Goal: Information Seeking & Learning: Learn about a topic

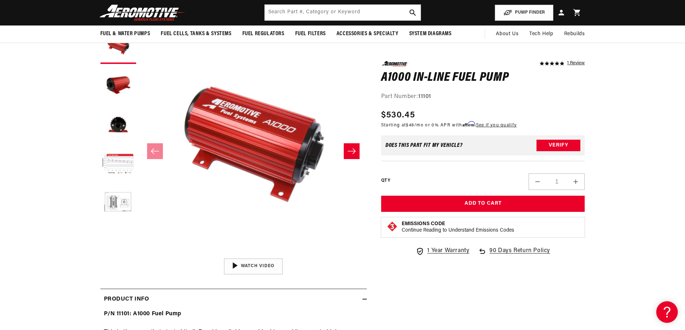
scroll to position [0, 456]
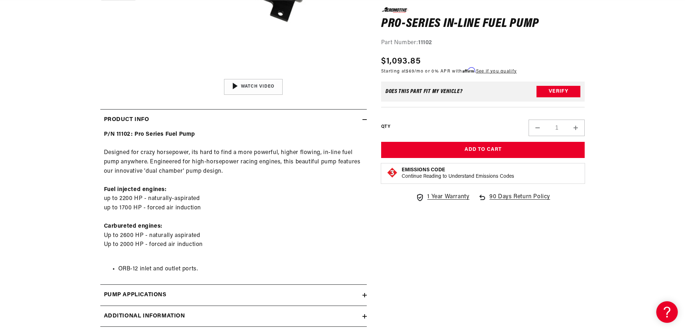
scroll to position [431, 0]
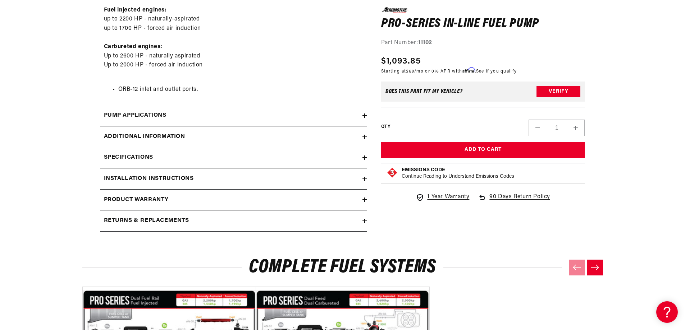
click at [172, 132] on h2 "Additional information" at bounding box center [144, 136] width 81 height 9
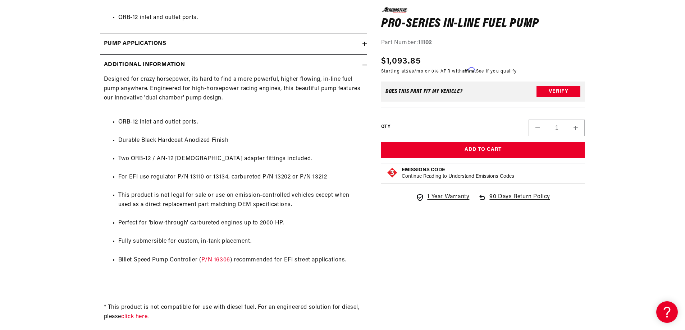
scroll to position [0, 456]
drag, startPoint x: 226, startPoint y: 178, endPoint x: 213, endPoint y: 176, distance: 13.7
click at [213, 176] on li "For EFI use regulator P/N 13110 or 13134, carbureted P/N 13202 or P/N 13212" at bounding box center [240, 177] width 245 height 9
copy li "13134"
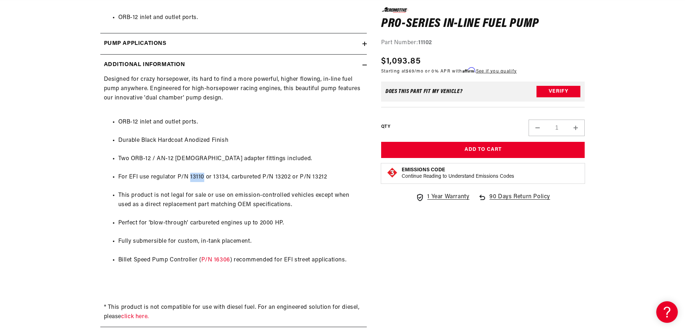
drag, startPoint x: 203, startPoint y: 176, endPoint x: 190, endPoint y: 176, distance: 12.9
click at [190, 176] on li "For EFI use regulator P/N 13110 or 13134, carbureted P/N 13202 or P/N 13212" at bounding box center [240, 177] width 245 height 9
copy li "13110"
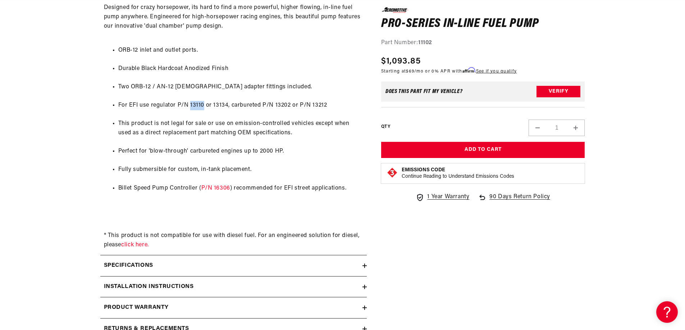
scroll to position [0, 911]
click at [207, 188] on link "P/N 16306" at bounding box center [215, 188] width 29 height 6
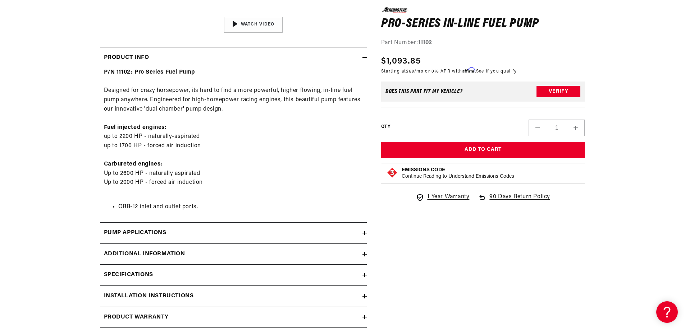
scroll to position [359, 0]
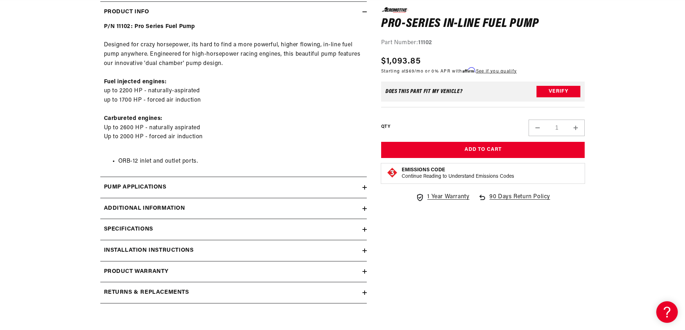
click at [144, 230] on h2 "Specifications" at bounding box center [128, 229] width 49 height 9
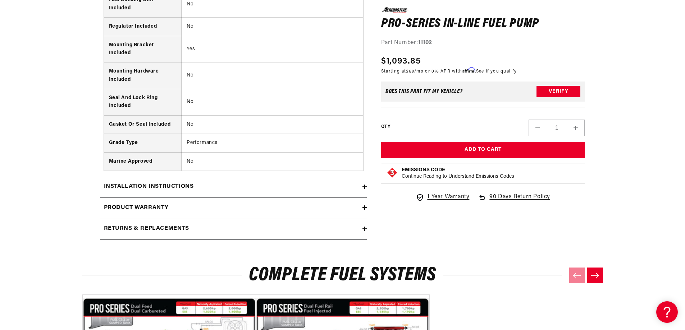
scroll to position [1042, 0]
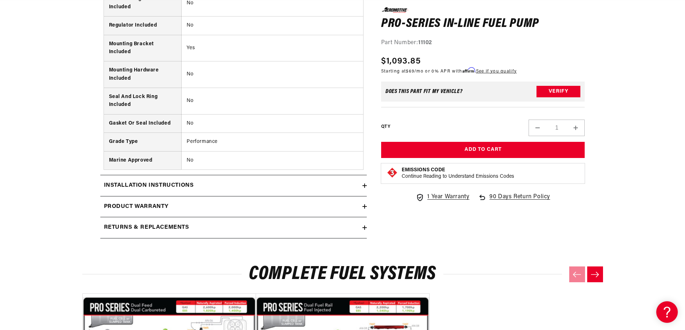
click at [196, 185] on div "Installation Instructions" at bounding box center [231, 185] width 262 height 9
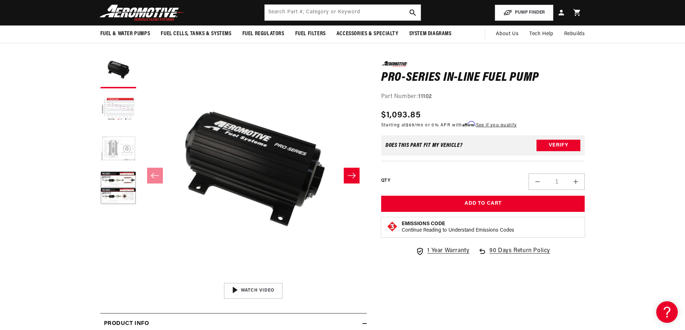
scroll to position [0, 0]
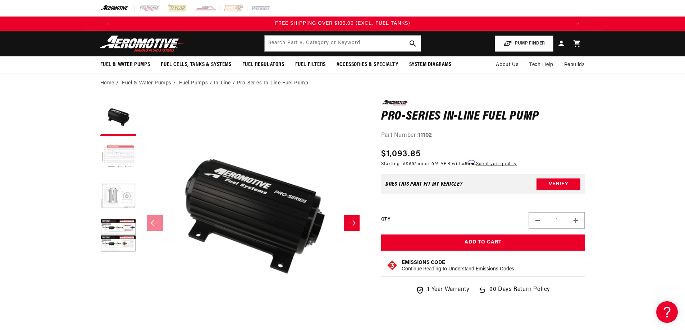
click at [124, 162] on button "Load image 2 in gallery view" at bounding box center [118, 157] width 36 height 36
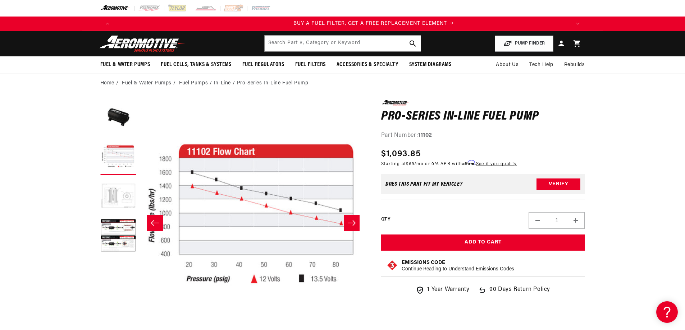
click at [126, 194] on button "Load image 3 in gallery view" at bounding box center [118, 197] width 36 height 36
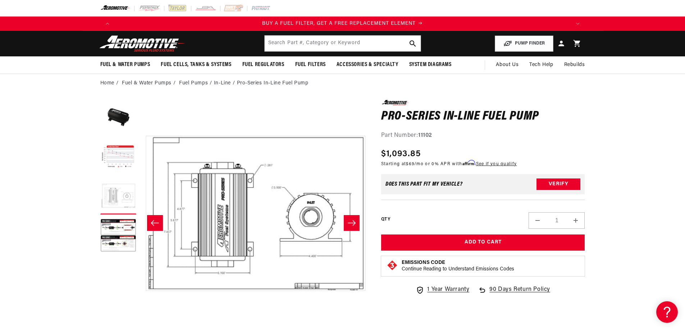
scroll to position [0, 454]
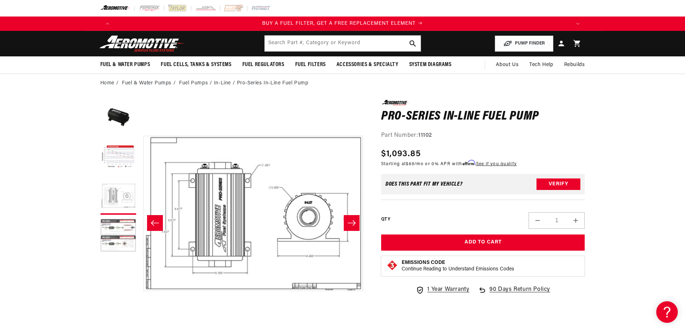
click at [124, 241] on button "Load image 4 in gallery view" at bounding box center [118, 237] width 36 height 36
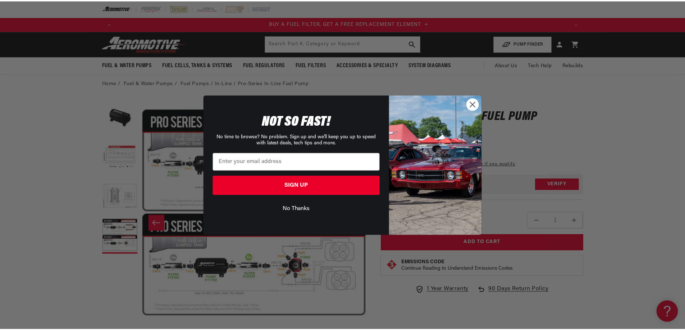
scroll to position [0, 456]
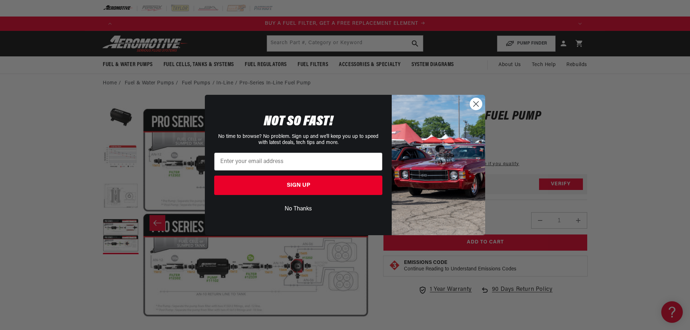
click at [302, 210] on button "No Thanks" at bounding box center [298, 209] width 168 height 14
